Goal: Transaction & Acquisition: Download file/media

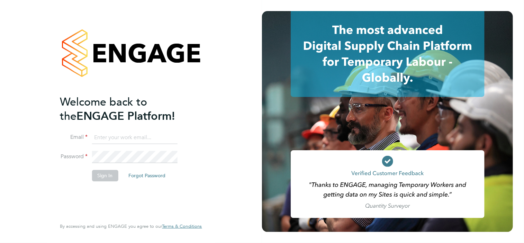
click at [104, 136] on input at bounding box center [134, 138] width 85 height 12
type input "[EMAIL_ADDRESS][DOMAIN_NAME]"
click at [105, 176] on button "Sign In" at bounding box center [105, 175] width 26 height 11
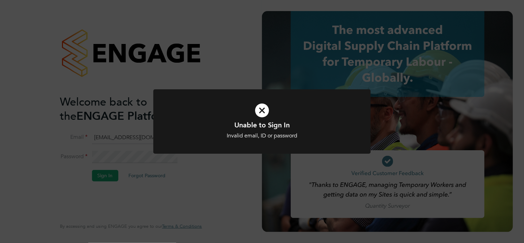
click at [260, 110] on icon at bounding box center [262, 110] width 180 height 27
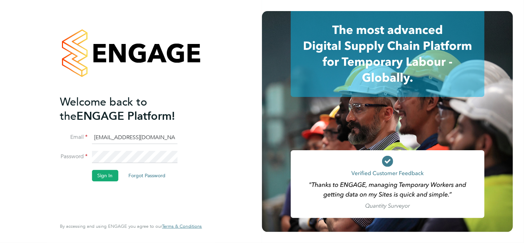
click at [170, 136] on input "[EMAIL_ADDRESS][DOMAIN_NAME]" at bounding box center [134, 138] width 85 height 12
drag, startPoint x: 167, startPoint y: 136, endPoint x: 72, endPoint y: 132, distance: 94.6
click at [72, 132] on li "Email [EMAIL_ADDRESS][DOMAIN_NAME]" at bounding box center [127, 141] width 135 height 19
paste input "stephen.peake1@hays.com"
type input "Grahamawinter@gmail.com"
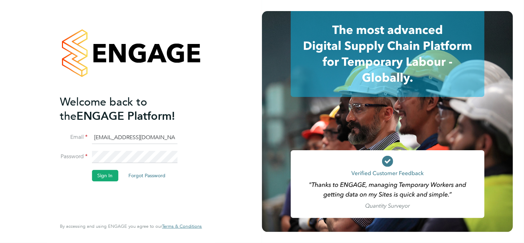
drag, startPoint x: 164, startPoint y: 136, endPoint x: 93, endPoint y: 131, distance: 71.1
click at [93, 132] on input "Grahamawinter@gmail.com" at bounding box center [134, 138] width 85 height 12
paste input "stephen.peake1@hays.com"
type input "Grahamawinter@gmail.com"
drag, startPoint x: 160, startPoint y: 137, endPoint x: 94, endPoint y: 134, distance: 65.8
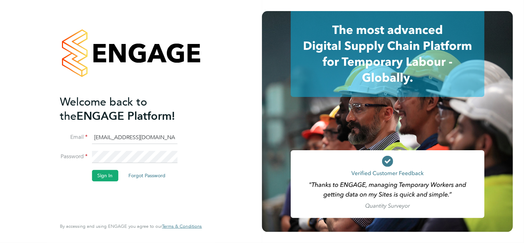
click at [94, 134] on input "Grahamawinter@gmail.com" at bounding box center [134, 138] width 85 height 12
paste input "stephen.peake1@hays.com"
type input "stephen.peake1@hays.com"
click at [99, 173] on button "Sign In" at bounding box center [105, 175] width 26 height 11
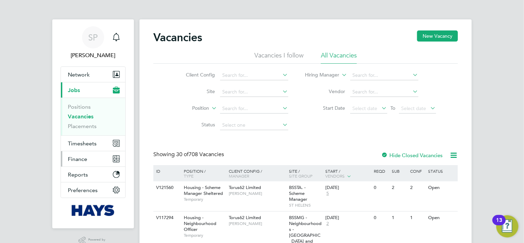
click at [80, 160] on span "Finance" at bounding box center [77, 159] width 19 height 7
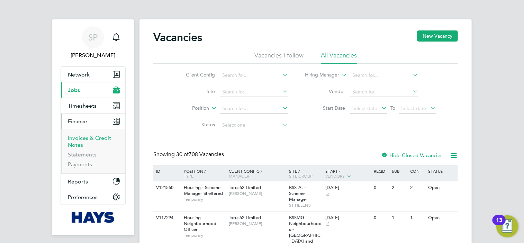
click at [85, 139] on link "Invoices & Credit Notes" at bounding box center [89, 141] width 43 height 13
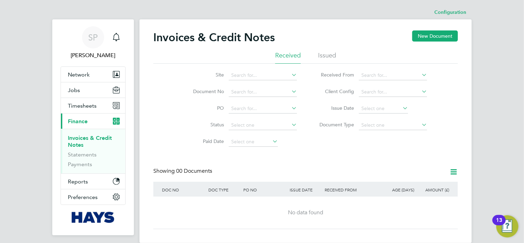
click at [326, 53] on li "Issued" at bounding box center [327, 57] width 18 height 12
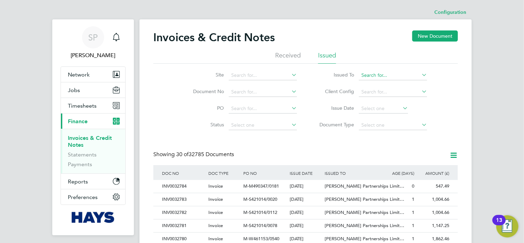
click at [361, 75] on input at bounding box center [393, 76] width 68 height 10
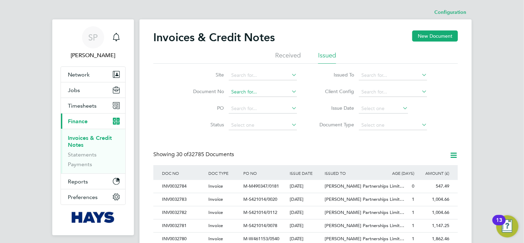
click at [244, 91] on input at bounding box center [263, 92] width 68 height 10
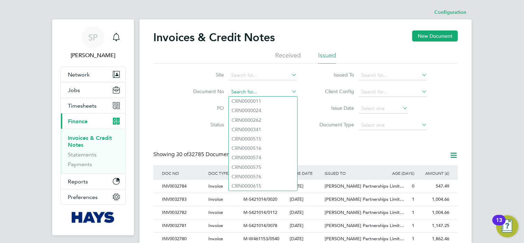
paste input "INV0031644"
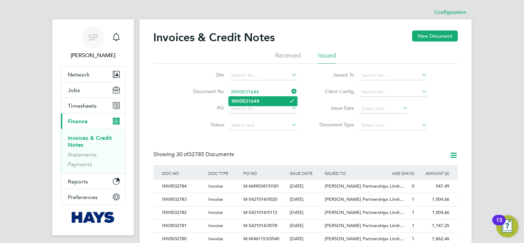
type input "INV0031644"
click at [243, 101] on b "INV0031644" at bounding box center [246, 101] width 28 height 6
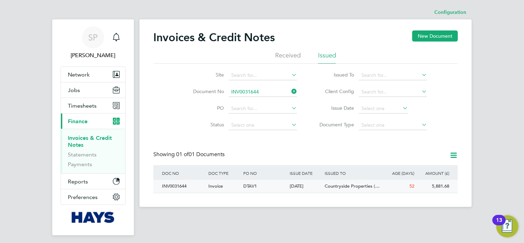
click at [177, 184] on div "INV0031644" at bounding box center [183, 186] width 46 height 13
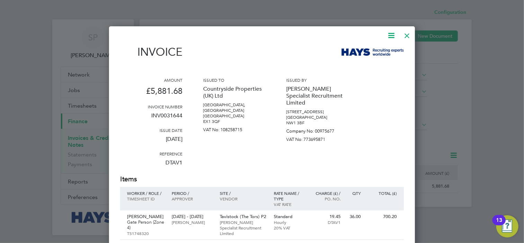
click at [392, 33] on icon at bounding box center [391, 35] width 9 height 9
click at [361, 52] on li "Download Invoice" at bounding box center [370, 52] width 48 height 10
click at [407, 34] on div at bounding box center [407, 34] width 12 height 12
